Goal: Task Accomplishment & Management: Manage account settings

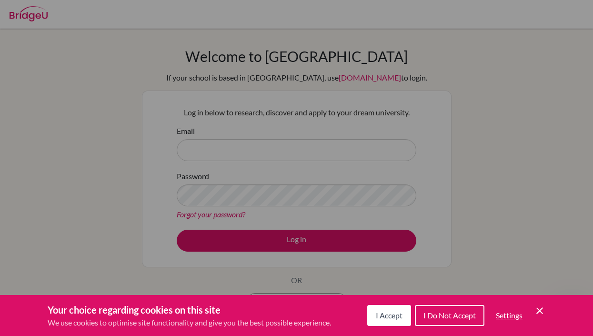
click at [385, 309] on button "I Accept" at bounding box center [389, 315] width 44 height 21
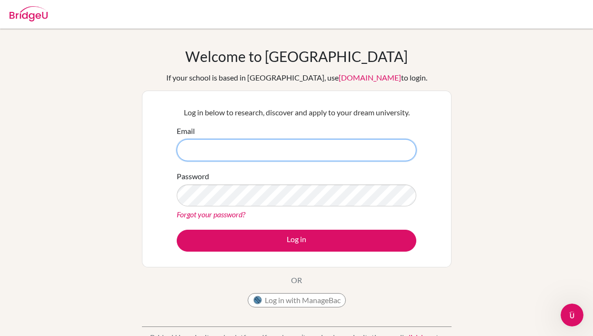
click at [355, 157] on input "Email" at bounding box center [297, 150] width 240 height 22
type input "[EMAIL_ADDRESS][DOMAIN_NAME]"
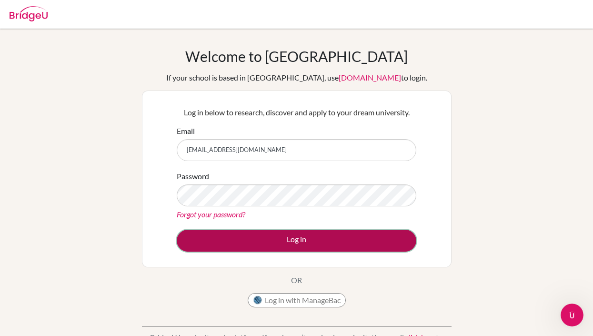
click at [263, 237] on button "Log in" at bounding box center [297, 241] width 240 height 22
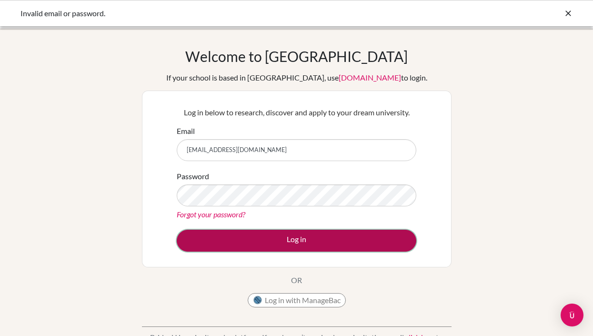
click at [254, 232] on button "Log in" at bounding box center [297, 241] width 240 height 22
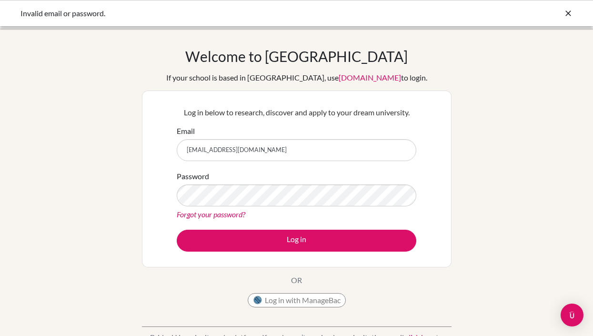
click at [318, 151] on input "[EMAIL_ADDRESS][DOMAIN_NAME]" at bounding box center [297, 150] width 240 height 22
click at [273, 215] on div "Forgot your password?" at bounding box center [297, 214] width 240 height 11
click at [284, 206] on div "Password Forgot your password?" at bounding box center [297, 196] width 240 height 50
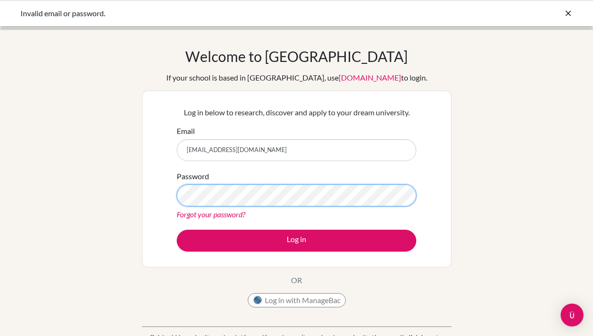
click at [177, 230] on button "Log in" at bounding box center [297, 241] width 240 height 22
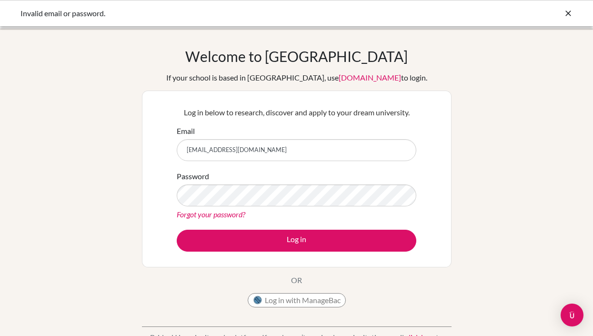
click at [310, 259] on div "Log in below to research, discover and apply to your dream university. Email g1…" at bounding box center [297, 179] width 310 height 177
click at [291, 303] on button "Log in with ManageBac" at bounding box center [297, 300] width 98 height 14
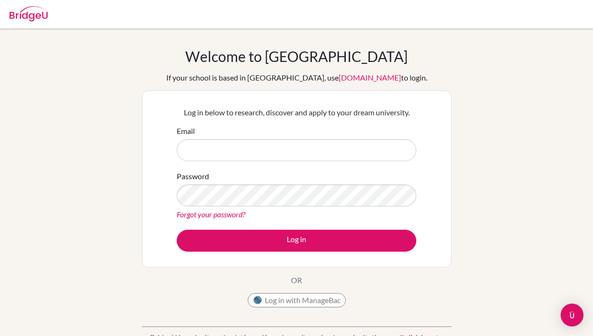
click at [275, 146] on input "Email" at bounding box center [297, 150] width 240 height 22
type input "[EMAIL_ADDRESS][DOMAIN_NAME]"
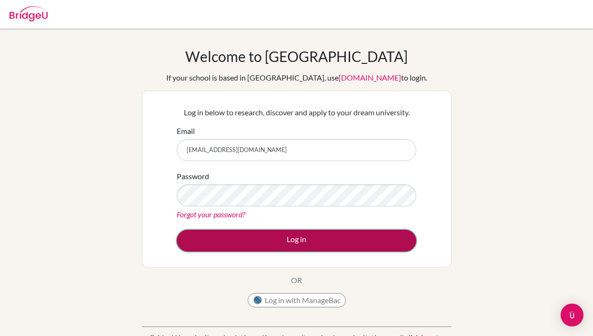
click at [249, 239] on button "Log in" at bounding box center [297, 241] width 240 height 22
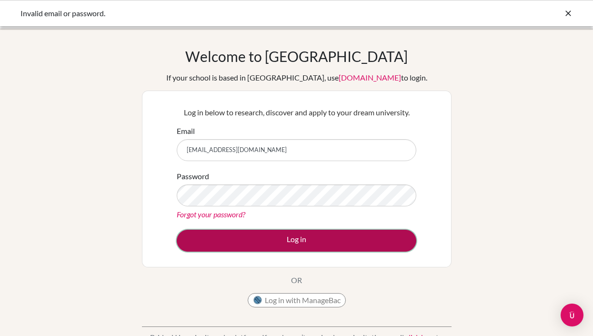
click at [269, 238] on button "Log in" at bounding box center [297, 241] width 240 height 22
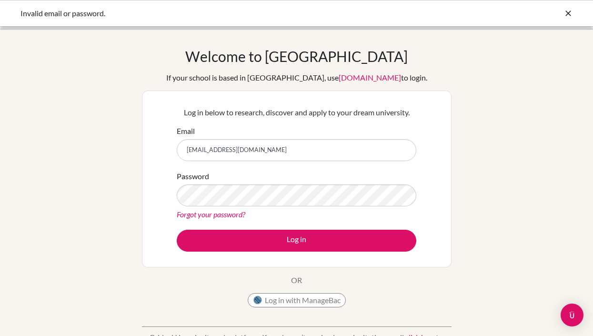
click at [335, 184] on div "Password Forgot your password?" at bounding box center [297, 196] width 240 height 50
click at [401, 183] on div "Password Forgot your password?" at bounding box center [297, 196] width 240 height 50
click at [143, 237] on div "Log in below to research, discover and apply to your dream university. Email g1…" at bounding box center [297, 179] width 310 height 177
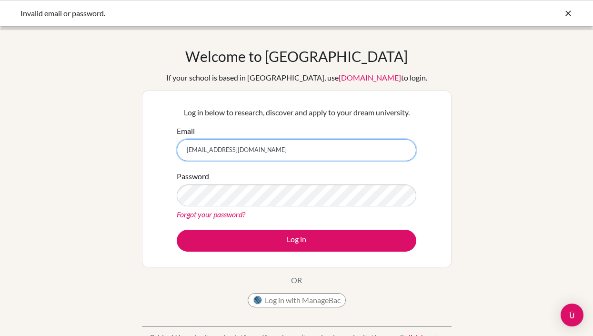
drag, startPoint x: 279, startPoint y: 153, endPoint x: 164, endPoint y: 144, distance: 115.1
click at [164, 144] on div "Log in below to research, discover and apply to your dream university. Email g1…" at bounding box center [297, 179] width 310 height 177
type input "1321361837@qq.com"
click at [177, 230] on button "Log in" at bounding box center [297, 241] width 240 height 22
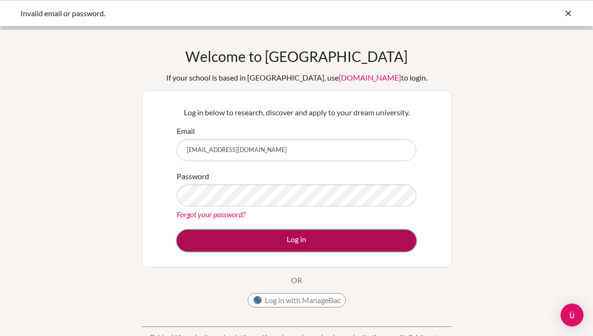
click at [199, 250] on button "Log in" at bounding box center [297, 241] width 240 height 22
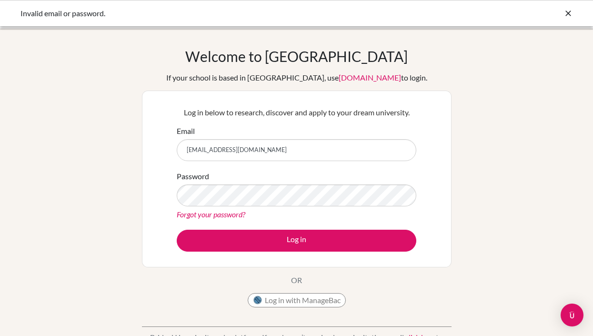
drag, startPoint x: 279, startPoint y: 149, endPoint x: 164, endPoint y: 151, distance: 114.4
click at [164, 151] on div "Log in below to research, discover and apply to your dream university. Email 13…" at bounding box center [297, 179] width 310 height 177
click at [118, 151] on div "Welcome to BridgeU If your school is based in China, use app.bridge-u.com.cn to…" at bounding box center [296, 204] width 593 height 312
click at [202, 161] on form "Email Password Forgot your password? Log in" at bounding box center [297, 188] width 240 height 126
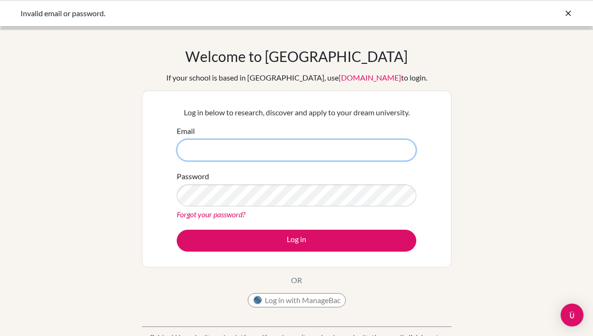
click at [199, 148] on input "Email" at bounding box center [297, 150] width 240 height 22
type input "[EMAIL_ADDRESS][DOMAIN_NAME]"
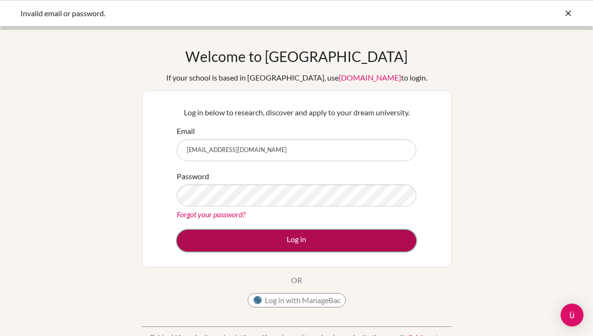
click at [217, 249] on button "Log in" at bounding box center [297, 241] width 240 height 22
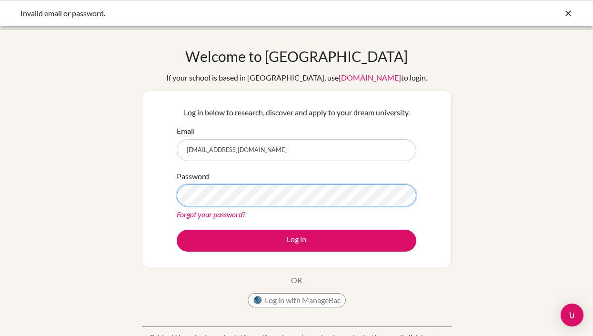
click at [138, 199] on div "Welcome to [GEOGRAPHIC_DATA] If your school is based in [GEOGRAPHIC_DATA], use …" at bounding box center [296, 204] width 593 height 312
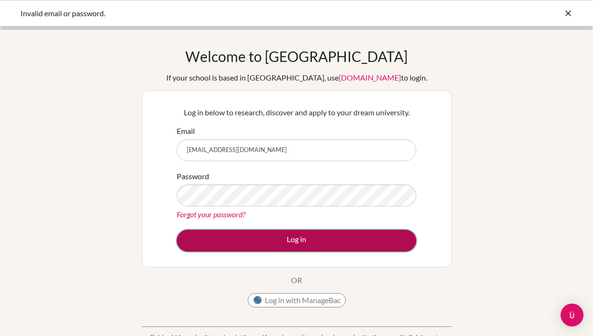
click at [192, 240] on button "Log in" at bounding box center [297, 241] width 240 height 22
